Goal: Information Seeking & Learning: Learn about a topic

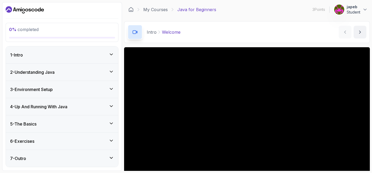
scroll to position [44, 0]
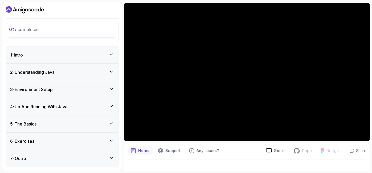
click at [54, 125] on div "5 - The Basics" at bounding box center [62, 124] width 104 height 6
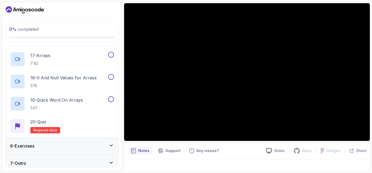
scroll to position [445, 0]
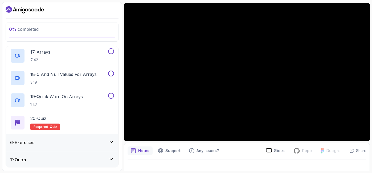
click at [39, 142] on div "6 - Exercises" at bounding box center [62, 143] width 104 height 6
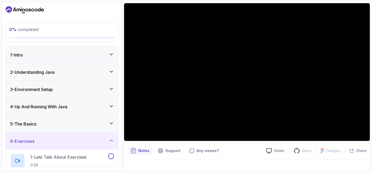
scroll to position [0, 0]
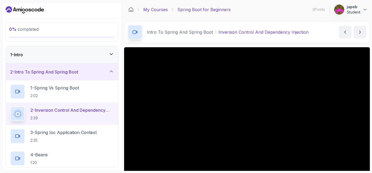
click at [157, 10] on link "My Courses" at bounding box center [155, 9] width 24 height 6
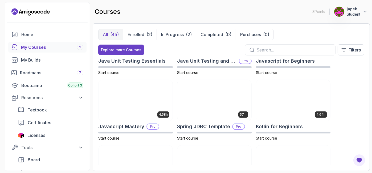
scroll to position [528, 0]
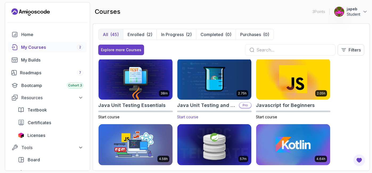
click at [191, 81] on img at bounding box center [214, 78] width 78 height 43
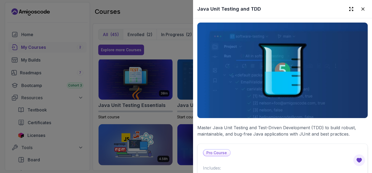
scroll to position [44, 0]
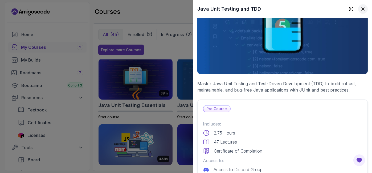
click at [360, 10] on icon at bounding box center [362, 8] width 5 height 5
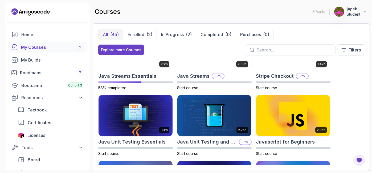
scroll to position [484, 0]
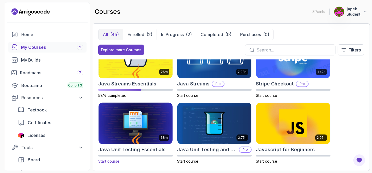
click at [112, 160] on span "Start course" at bounding box center [108, 161] width 21 height 5
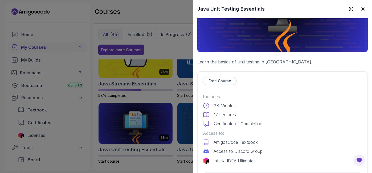
scroll to position [89, 0]
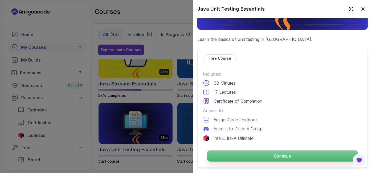
click at [273, 155] on p "Continue" at bounding box center [282, 156] width 151 height 11
click at [278, 151] on p "Continue" at bounding box center [282, 156] width 151 height 11
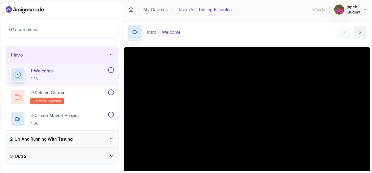
click at [85, 74] on div "1 - Welcome 2:28" at bounding box center [58, 74] width 97 height 15
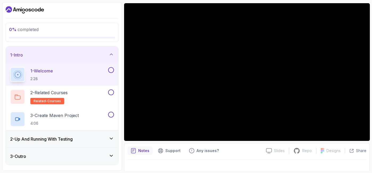
click at [112, 138] on icon at bounding box center [111, 138] width 5 height 5
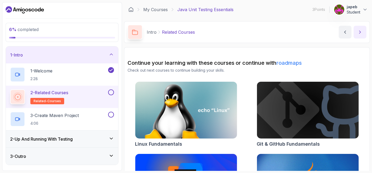
click at [360, 36] on button "next content" at bounding box center [359, 32] width 13 height 13
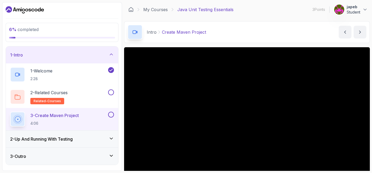
scroll to position [44, 0]
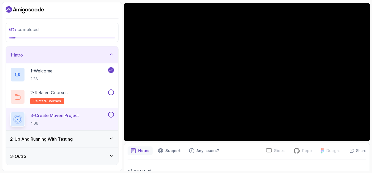
click at [114, 139] on div "2 - Up And Running With Testing" at bounding box center [62, 139] width 112 height 17
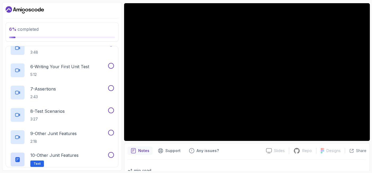
scroll to position [0, 0]
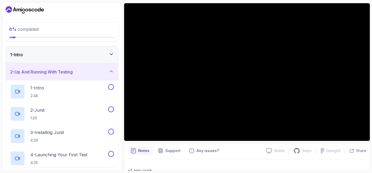
click at [112, 54] on icon at bounding box center [111, 54] width 3 height 1
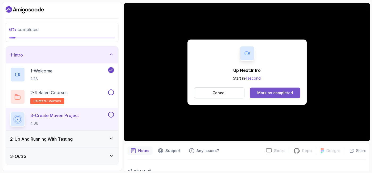
click at [268, 94] on div "Mark as completed" at bounding box center [275, 92] width 36 height 5
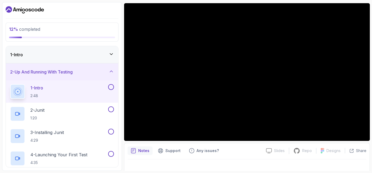
click at [113, 54] on icon at bounding box center [111, 54] width 5 height 5
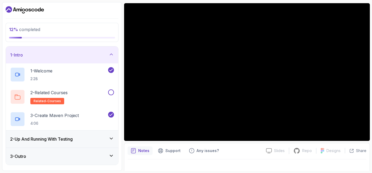
click at [113, 54] on icon at bounding box center [111, 54] width 5 height 5
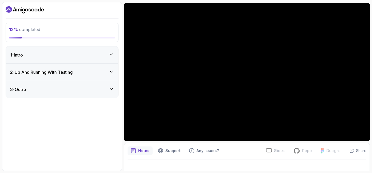
click at [114, 70] on icon at bounding box center [111, 71] width 5 height 5
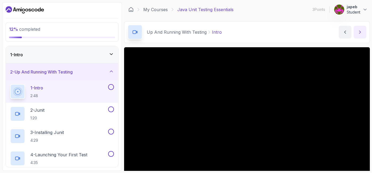
click at [359, 33] on icon "next content" at bounding box center [359, 32] width 1 height 3
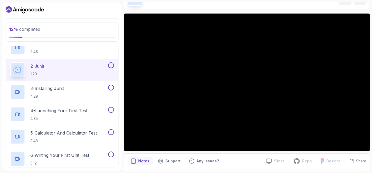
scroll to position [44, 0]
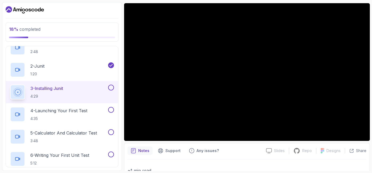
click at [231, 152] on div "Notes Support Any issues?" at bounding box center [194, 151] width 134 height 9
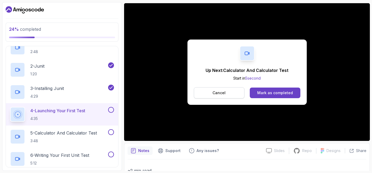
click at [214, 97] on button "Cancel" at bounding box center [219, 93] width 51 height 11
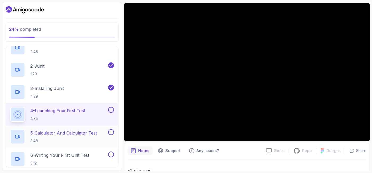
click at [107, 130] on div at bounding box center [110, 133] width 7 height 6
click at [110, 133] on button at bounding box center [111, 133] width 6 height 6
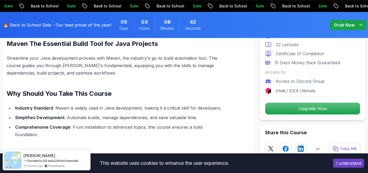
scroll to position [443, 0]
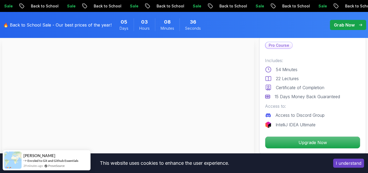
scroll to position [0, 0]
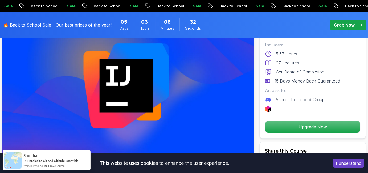
scroll to position [89, 0]
